Goal: Information Seeking & Learning: Find specific fact

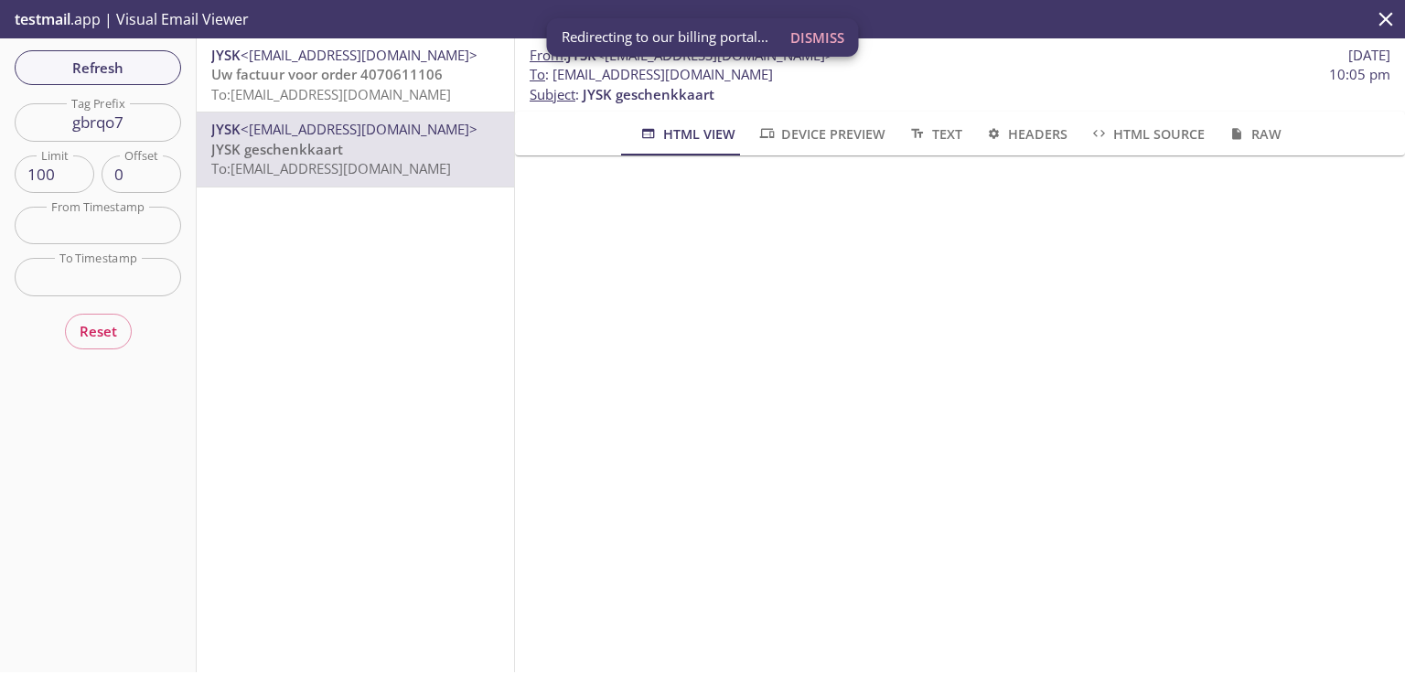
scroll to position [293, 0]
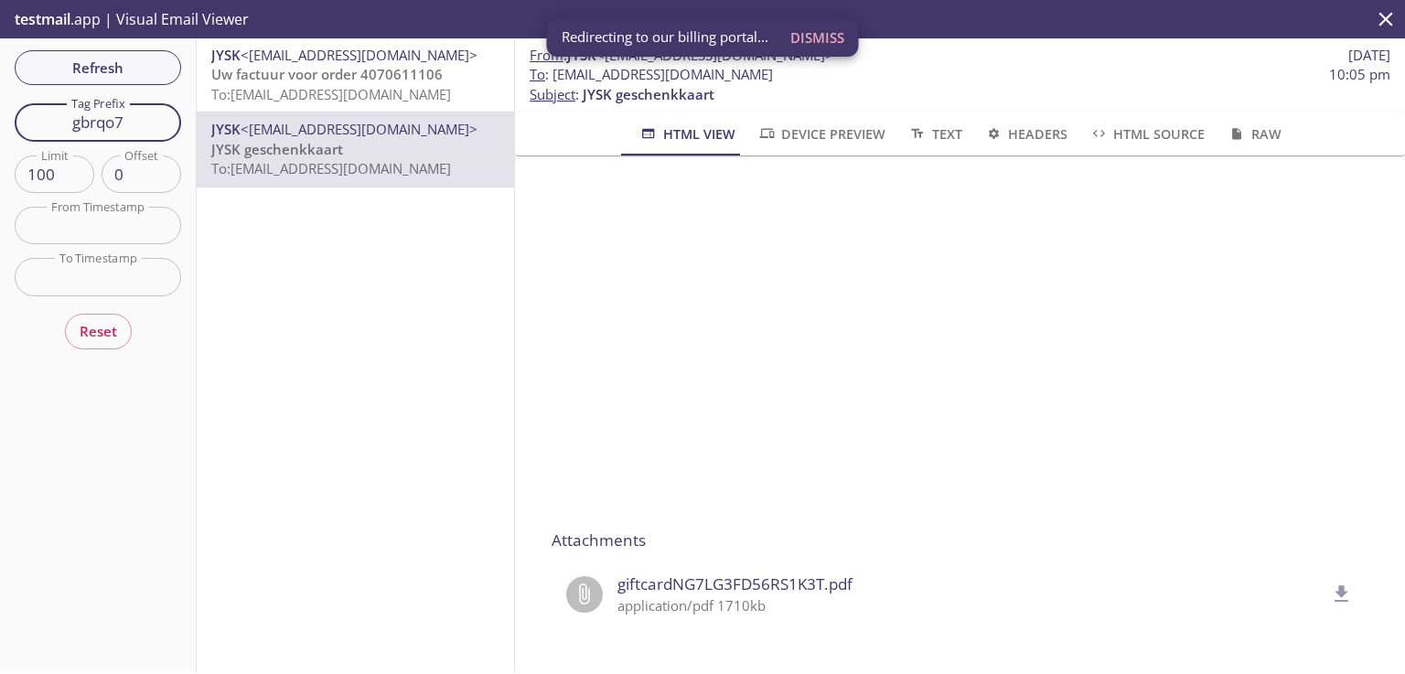
drag, startPoint x: 143, startPoint y: 121, endPoint x: 0, endPoint y: 121, distance: 142.7
click at [0, 121] on div "Refresh Filters Tag Prefix gbrqo7 Tag Prefix Limit 100 Limit Offset 0 Offset Fr…" at bounding box center [98, 355] width 197 height 634
click at [1335, 585] on icon "delete" at bounding box center [1342, 593] width 14 height 16
paste input "wz60js"
type input "wz60js"
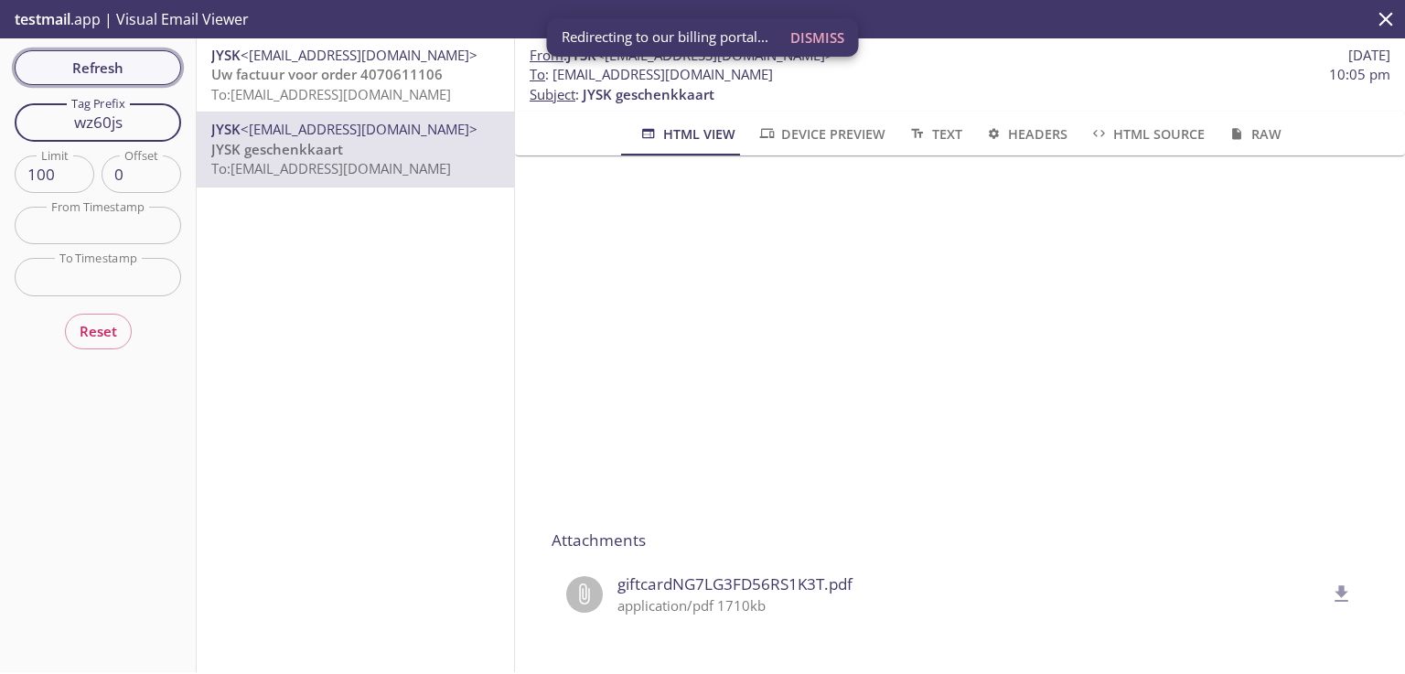
click at [115, 73] on span "Refresh" at bounding box center [97, 68] width 137 height 24
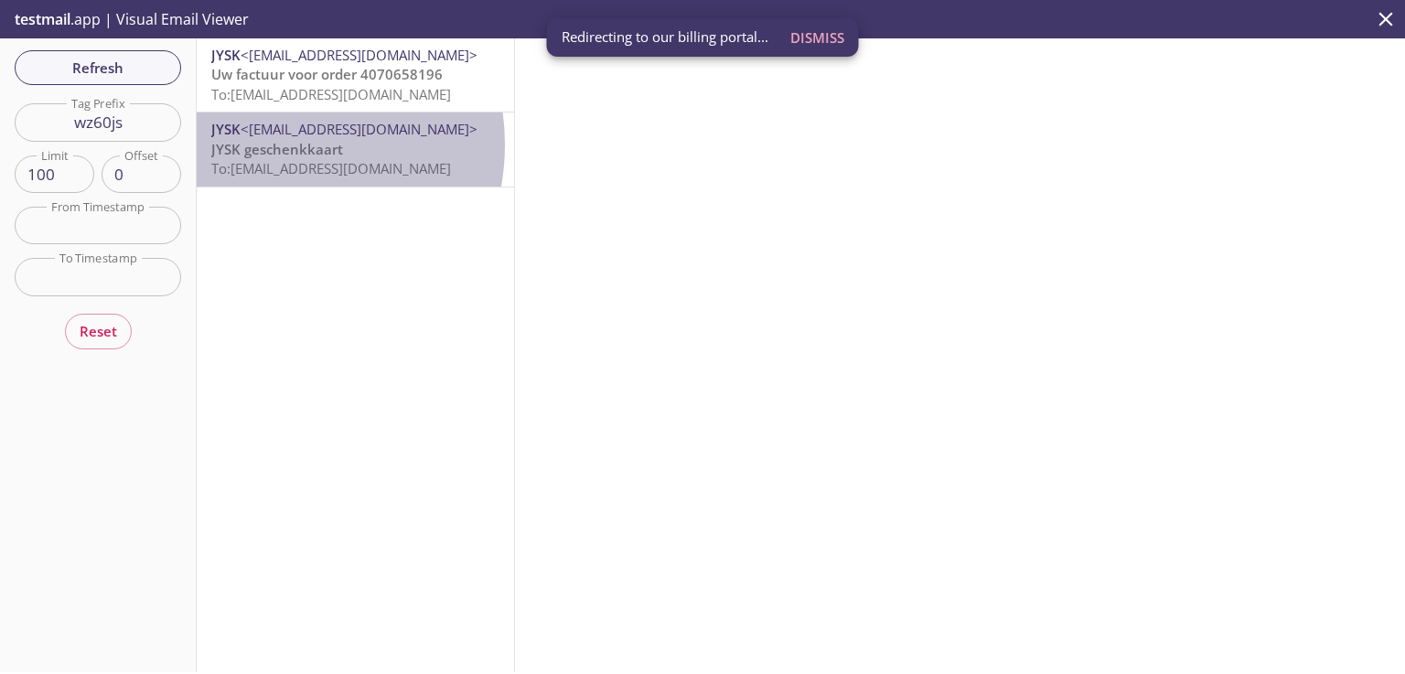
click at [265, 144] on span "JYSK geschenkkaart" at bounding box center [277, 149] width 132 height 18
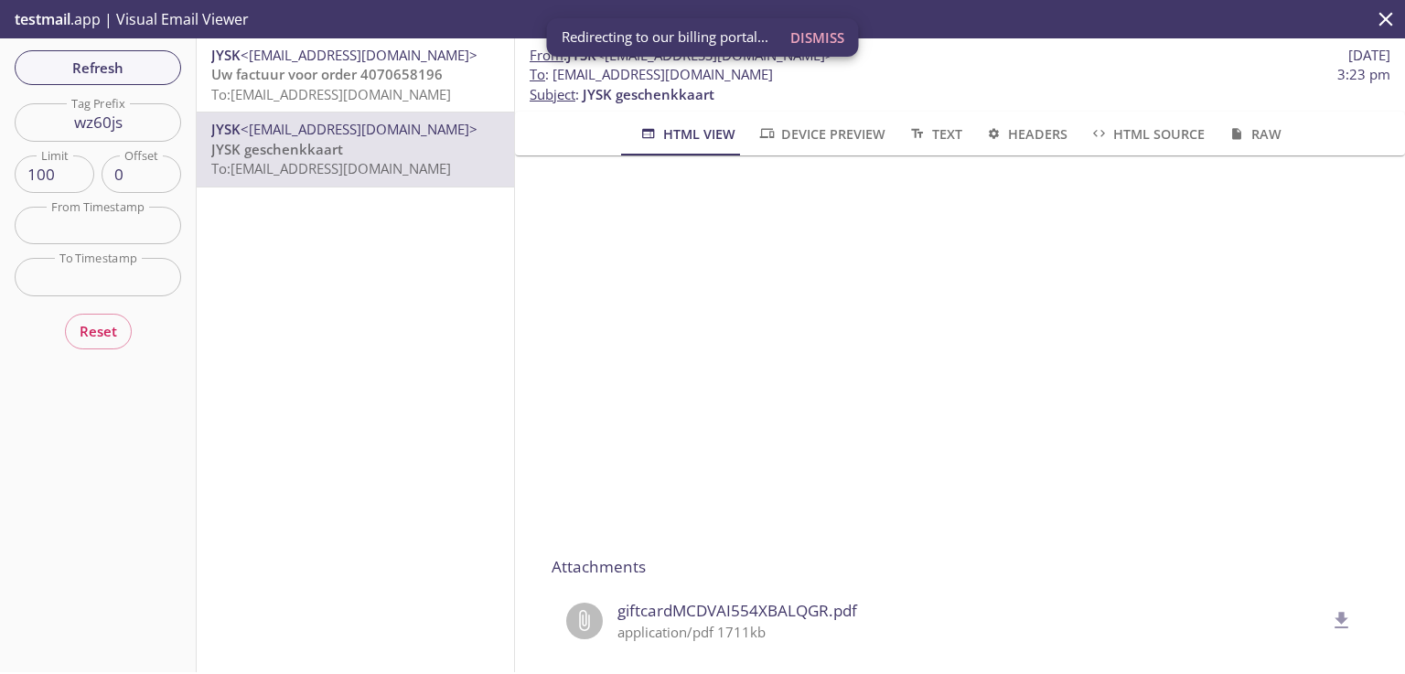
scroll to position [272, 0]
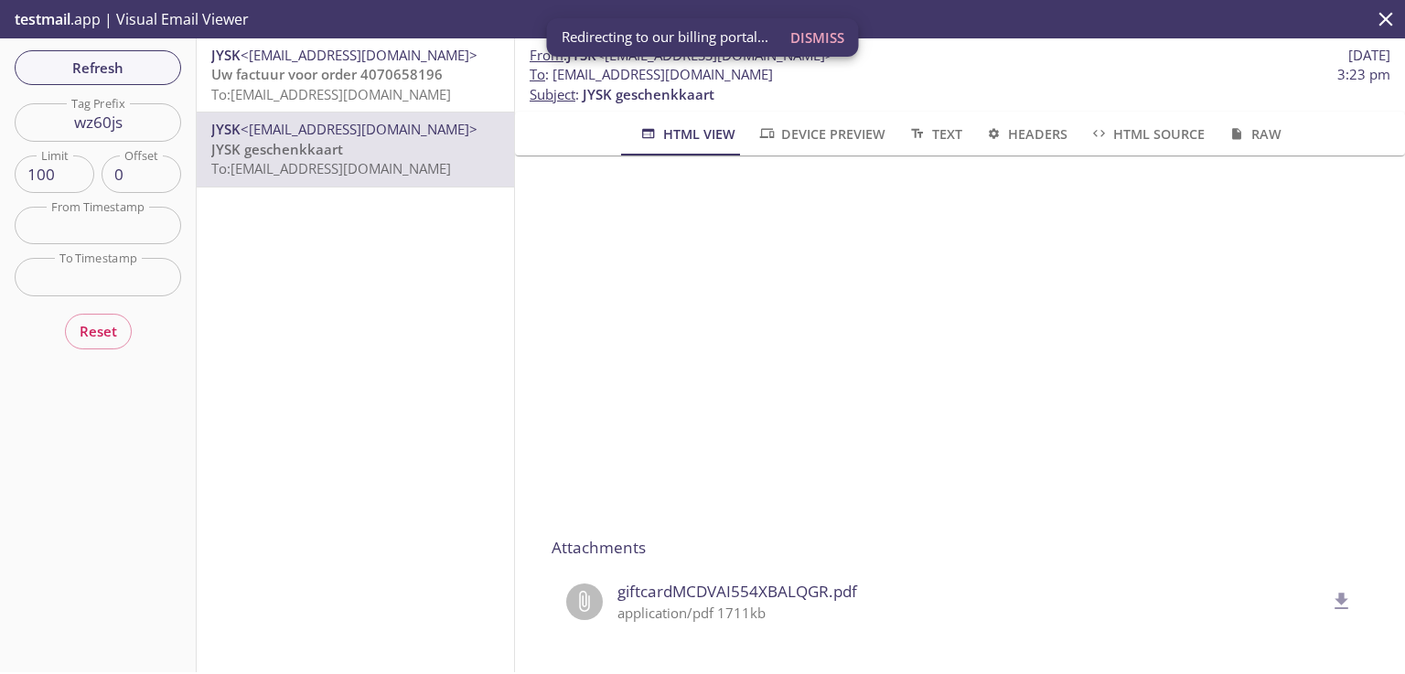
click at [1335, 601] on icon "delete" at bounding box center [1342, 601] width 14 height 16
